Goal: Complete application form: Complete application form

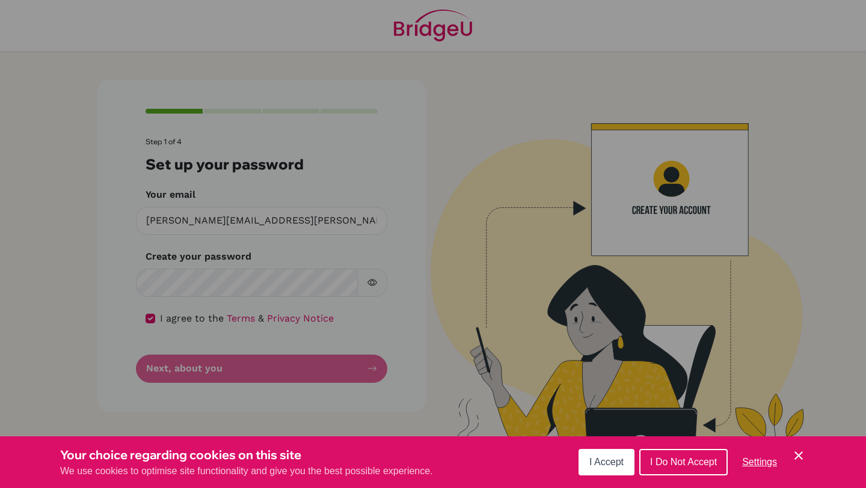
click at [582, 464] on button "I Accept" at bounding box center [606, 462] width 56 height 26
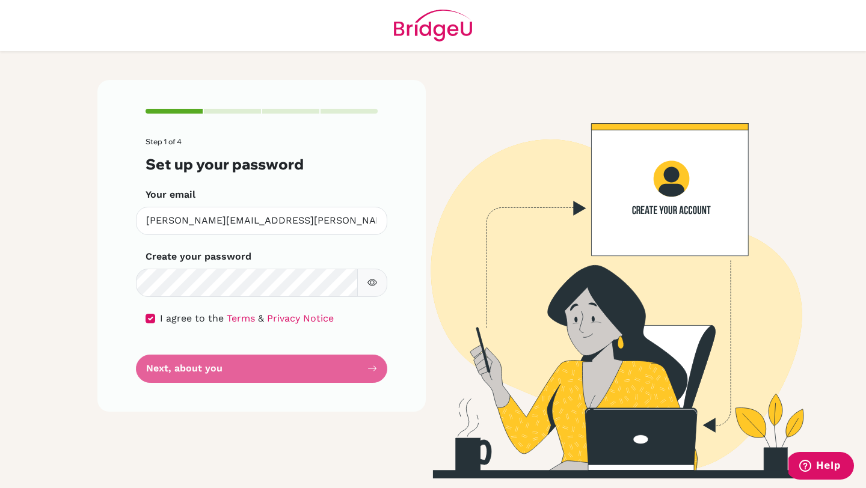
click at [204, 375] on form "Step 1 of 4 Set up your password Your email [PERSON_NAME][EMAIL_ADDRESS][PERSON…" at bounding box center [261, 260] width 232 height 245
click at [269, 369] on form "Step 1 of 4 Set up your password Your email [PERSON_NAME][EMAIL_ADDRESS][PERSON…" at bounding box center [261, 260] width 232 height 245
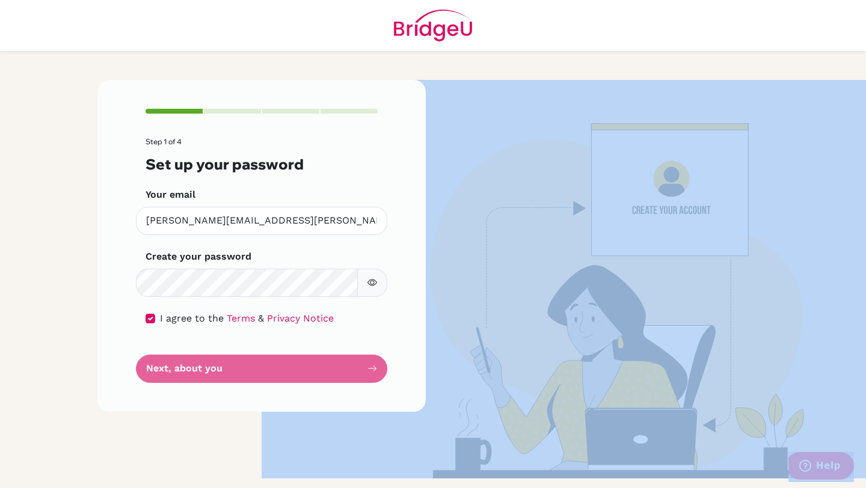
click at [269, 369] on form "Step 1 of 4 Set up your password Your email [PERSON_NAME][EMAIL_ADDRESS][PERSON…" at bounding box center [261, 260] width 232 height 245
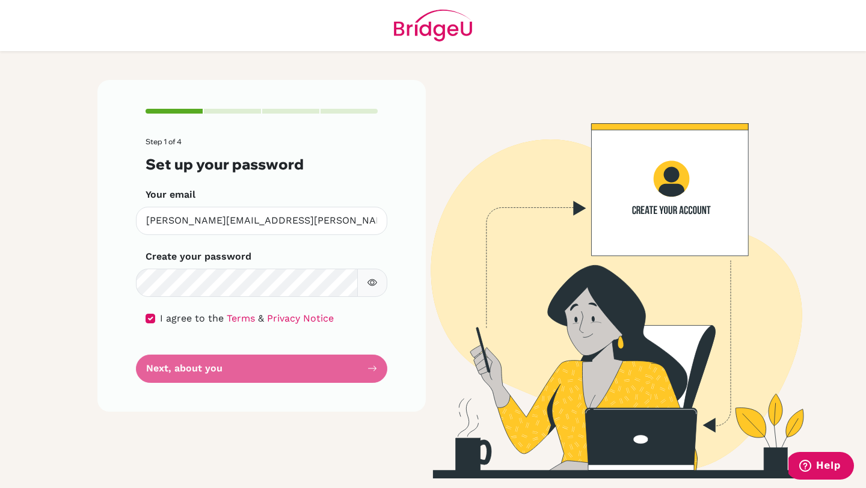
click at [269, 369] on form "Step 1 of 4 Set up your password Your email [PERSON_NAME][EMAIL_ADDRESS][PERSON…" at bounding box center [261, 260] width 232 height 245
click at [204, 366] on form "Step 1 of 4 Set up your password Your email [PERSON_NAME][EMAIL_ADDRESS][PERSON…" at bounding box center [261, 260] width 232 height 245
click at [330, 370] on form "Step 1 of 4 Set up your password Your email [PERSON_NAME][EMAIL_ADDRESS][PERSON…" at bounding box center [261, 260] width 232 height 245
click at [329, 370] on form "Step 1 of 4 Set up your password Your email [PERSON_NAME][EMAIL_ADDRESS][PERSON…" at bounding box center [261, 260] width 232 height 245
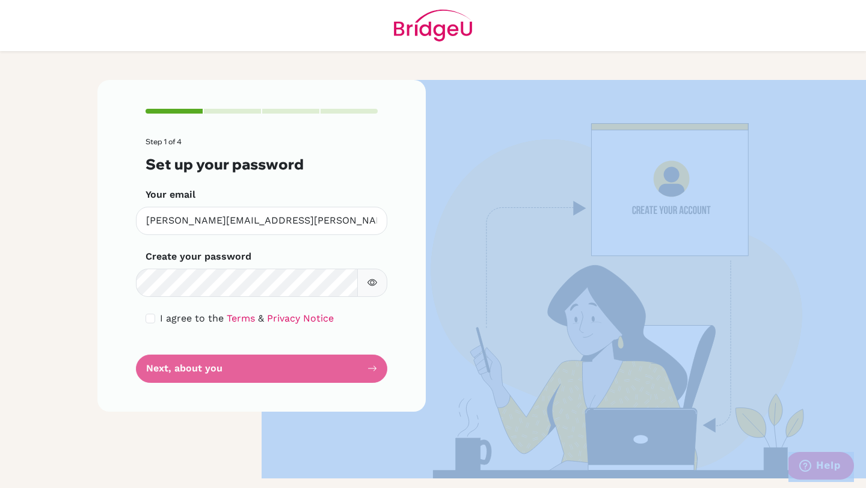
click at [329, 370] on form "Step 1 of 4 Set up your password Your email [PERSON_NAME][EMAIL_ADDRESS][PERSON…" at bounding box center [261, 260] width 232 height 245
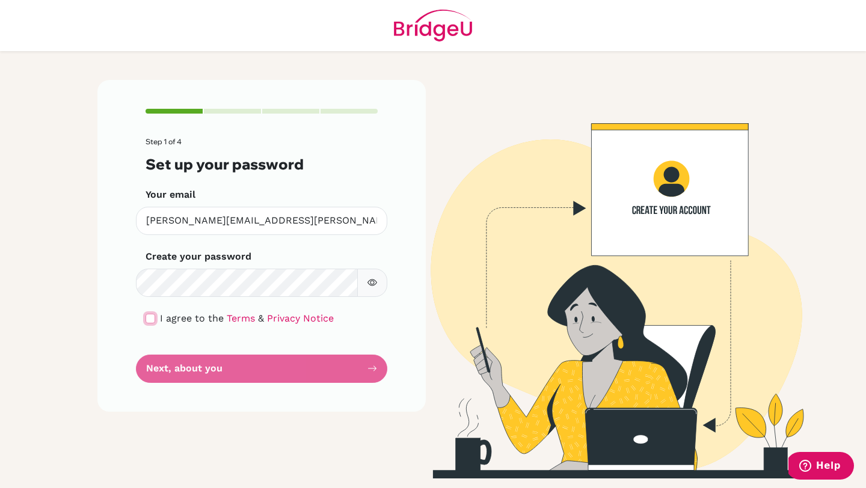
click at [152, 317] on input "checkbox" at bounding box center [150, 319] width 10 height 10
checkbox input "true"
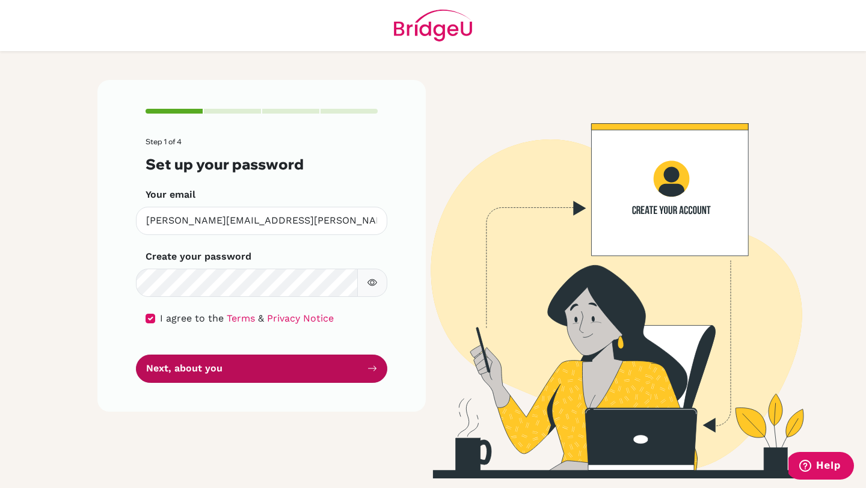
click at [191, 370] on button "Next, about you" at bounding box center [261, 369] width 251 height 28
